Goal: Information Seeking & Learning: Learn about a topic

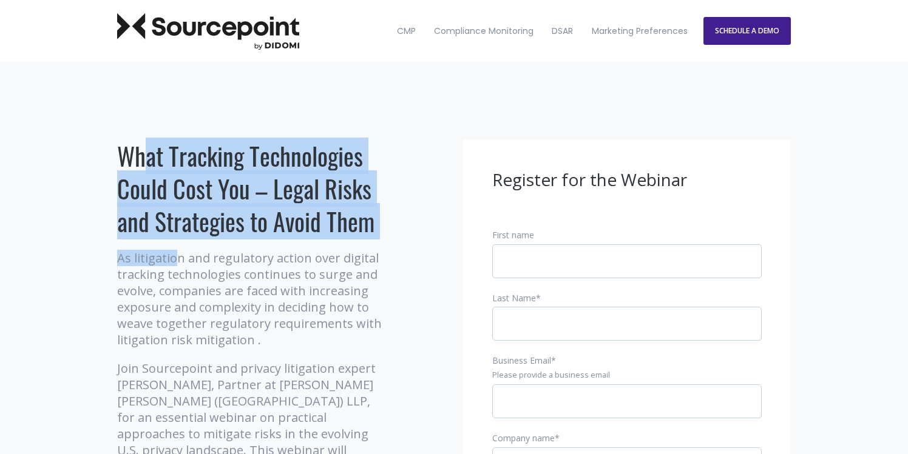
drag, startPoint x: 123, startPoint y: 154, endPoint x: 175, endPoint y: 270, distance: 127.1
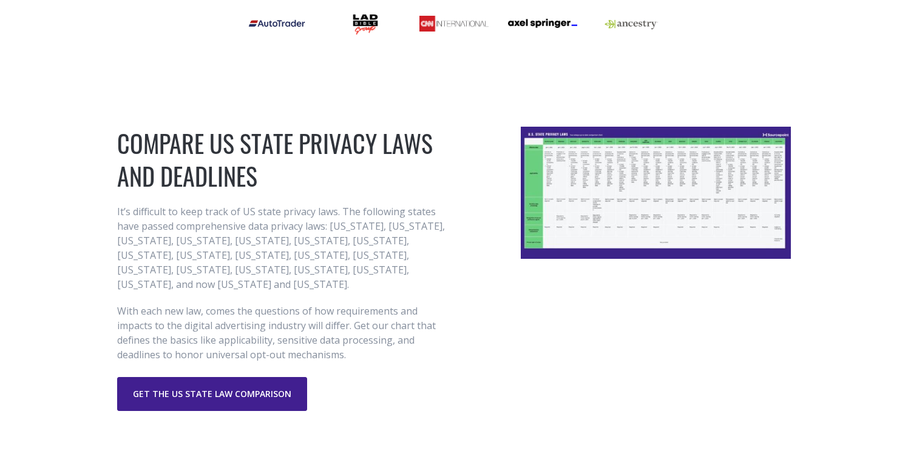
scroll to position [1706, 0]
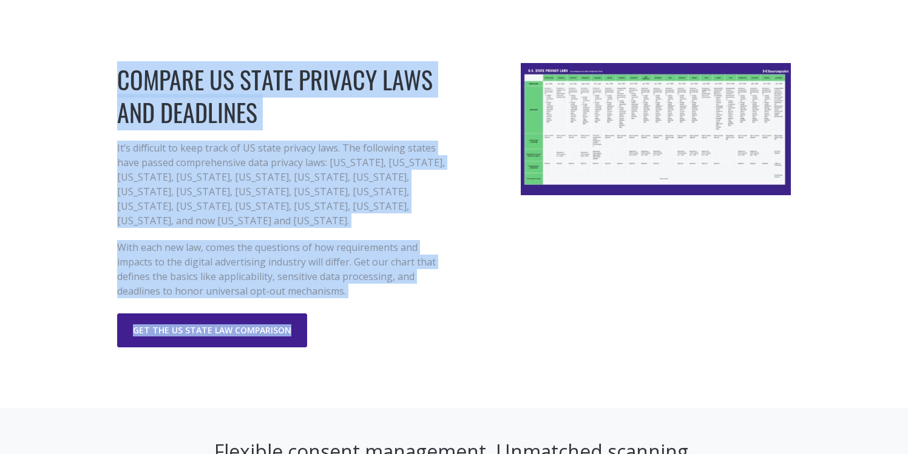
click at [347, 302] on div "COMPARE US STATE PRIVACY LAWS AND DEADLINES It’s difficult to keep track of US …" at bounding box center [454, 205] width 908 height 406
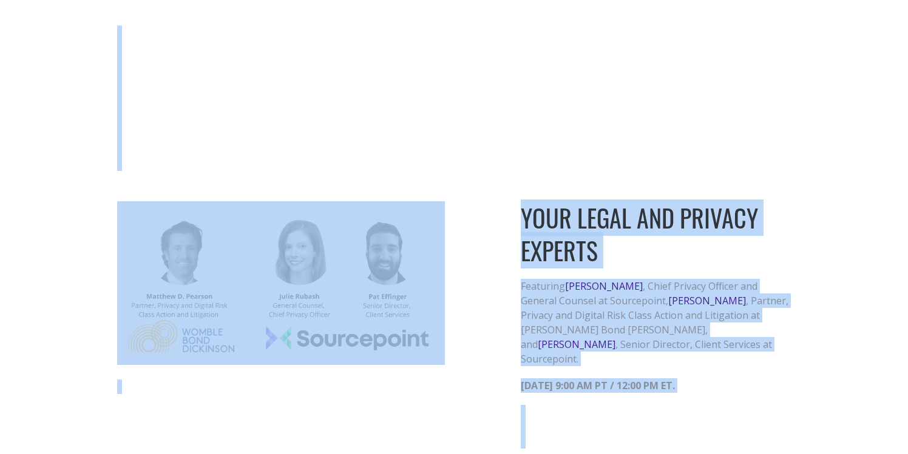
scroll to position [1085, 0]
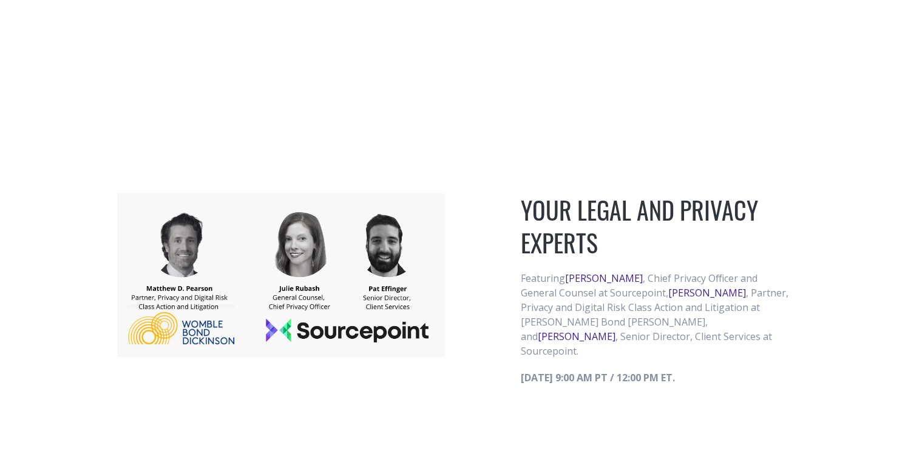
click at [352, 372] on div at bounding box center [281, 379] width 328 height 15
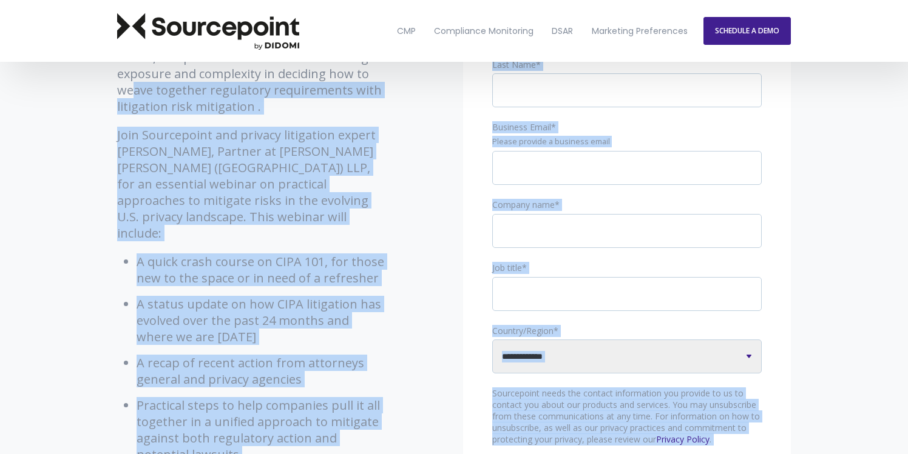
scroll to position [0, 0]
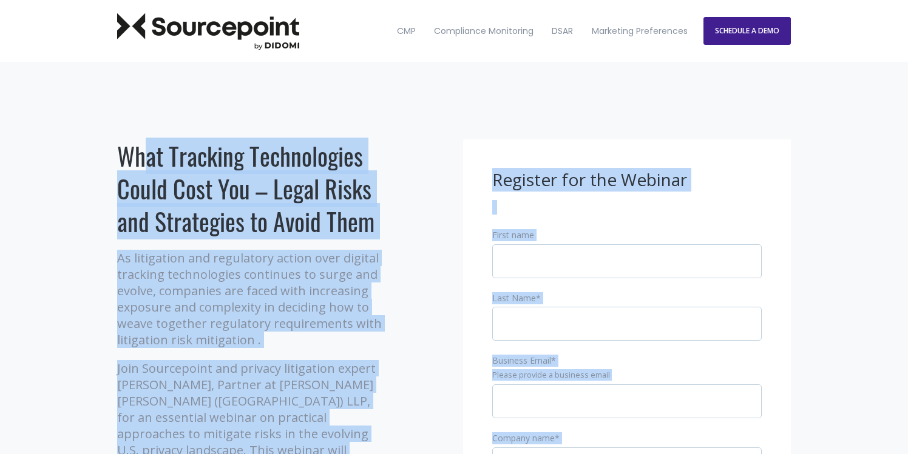
drag, startPoint x: 599, startPoint y: 226, endPoint x: 126, endPoint y: 155, distance: 478.6
copy div "Lore Ipsumdol Sitametconse Adipi Elit Sed – Doeiu Tempo inc Utlaboreet do Magna…"
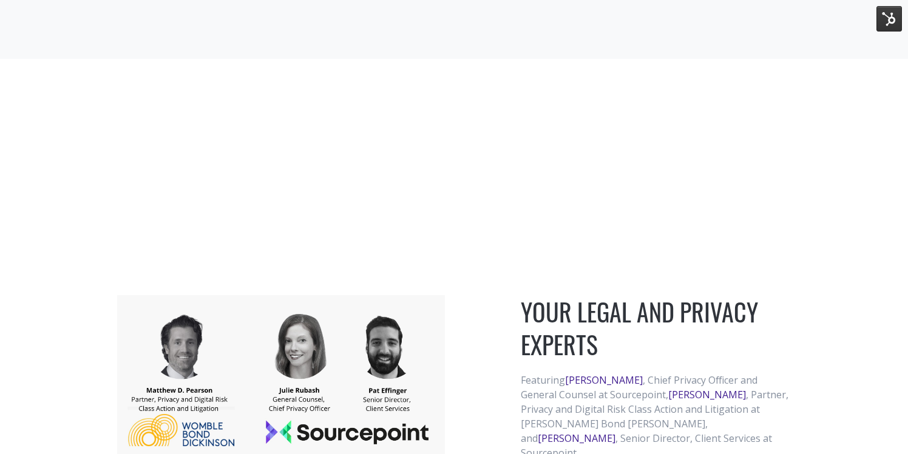
scroll to position [1007, 0]
